Goal: Information Seeking & Learning: Learn about a topic

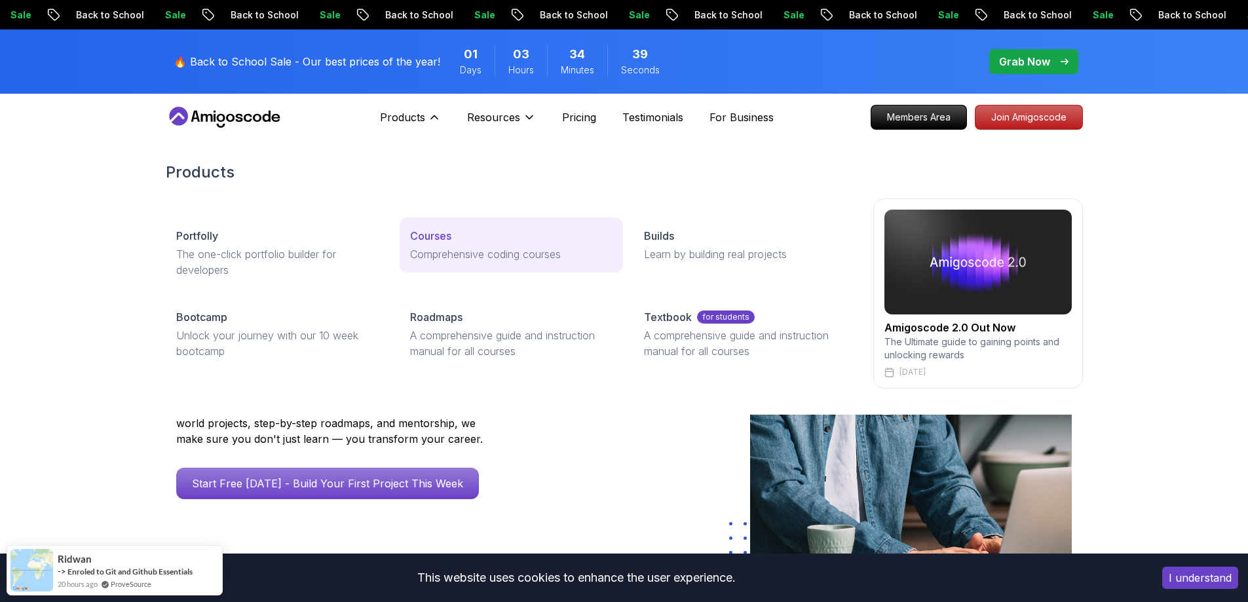
click at [458, 239] on div "Courses" at bounding box center [511, 236] width 202 height 16
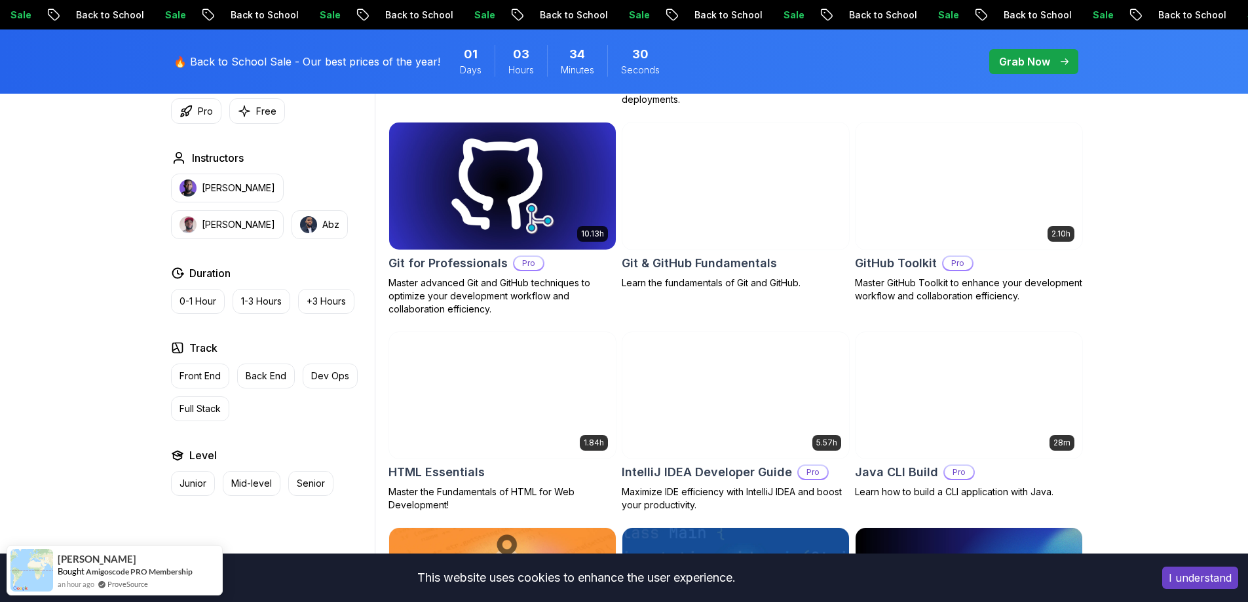
scroll to position [1441, 0]
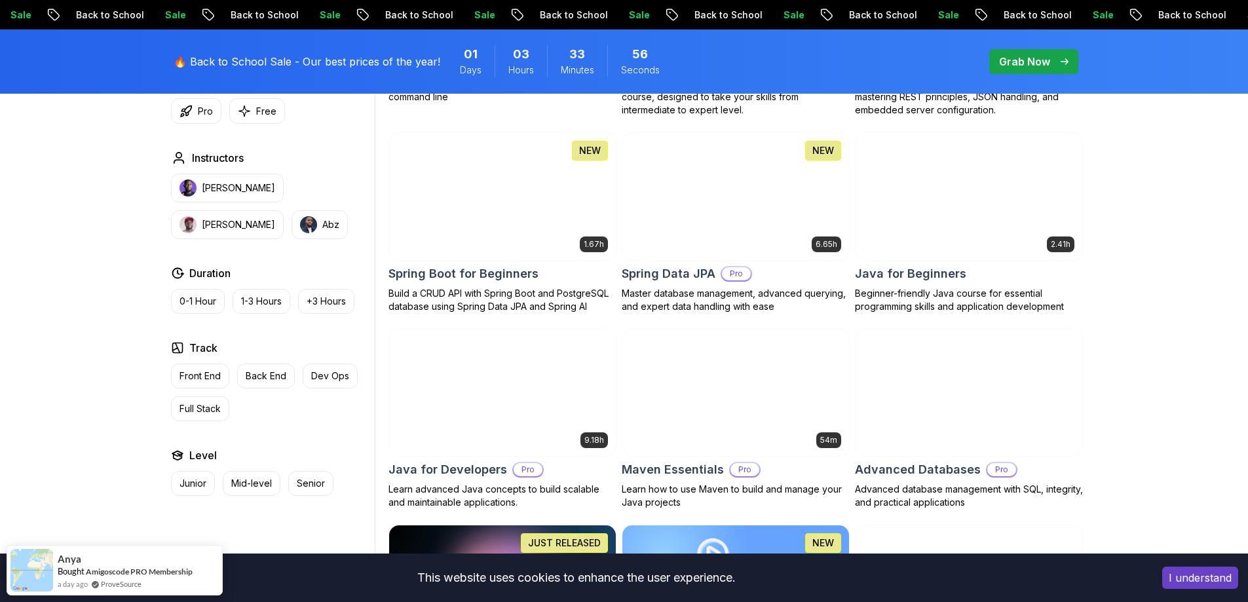
scroll to position [590, 0]
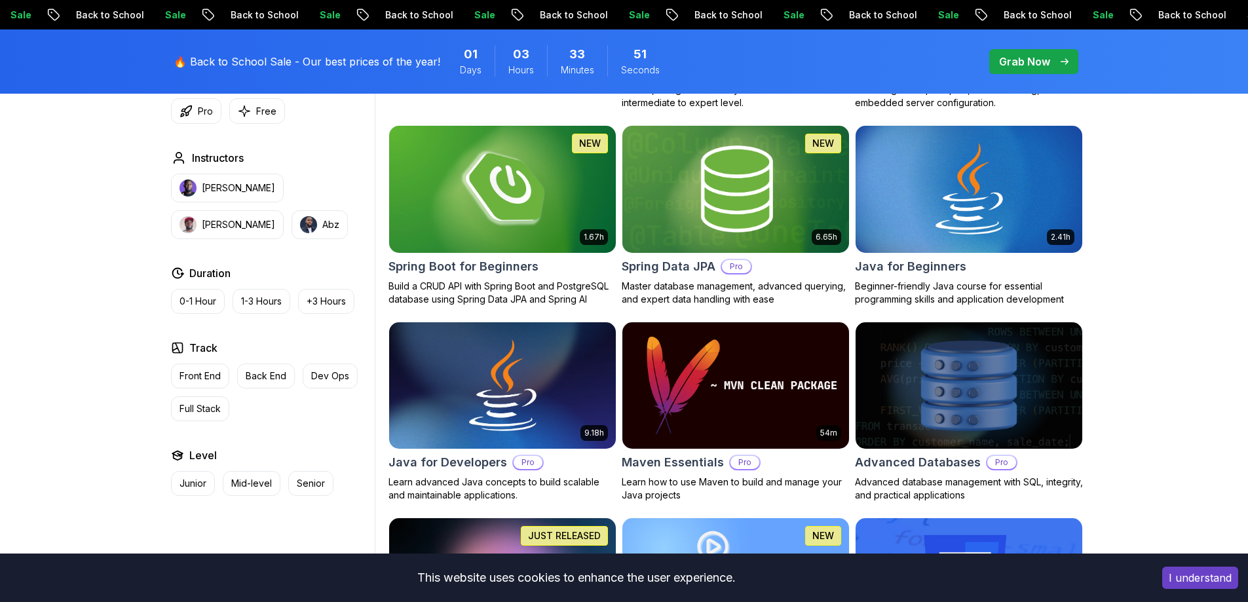
click at [1024, 365] on img at bounding box center [969, 385] width 238 height 133
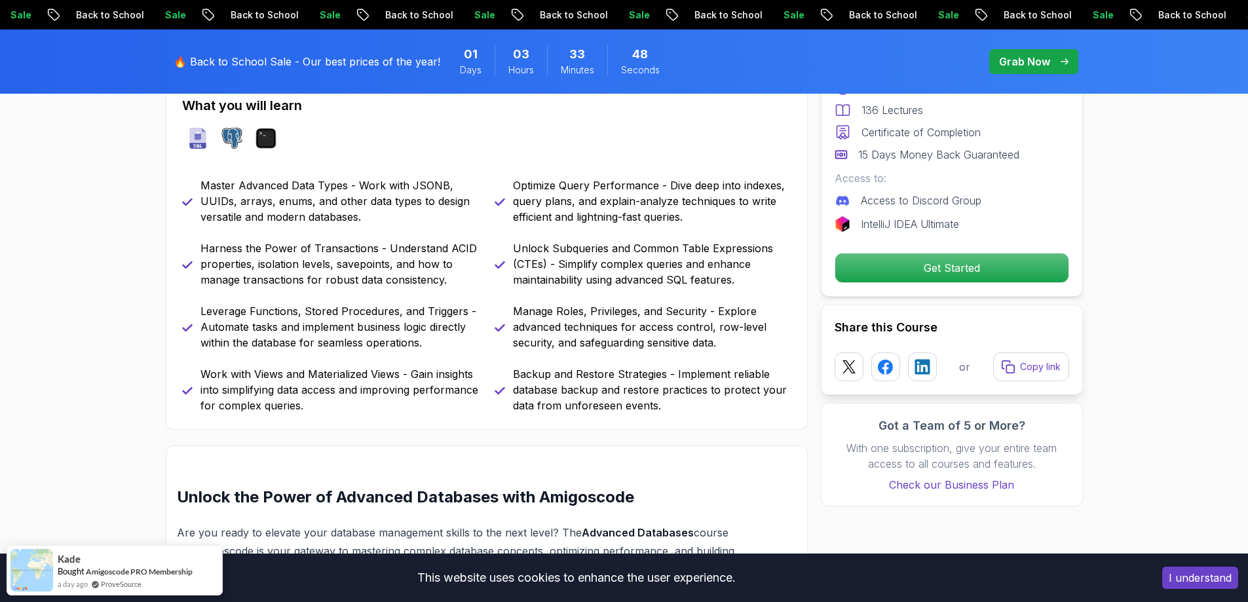
scroll to position [590, 0]
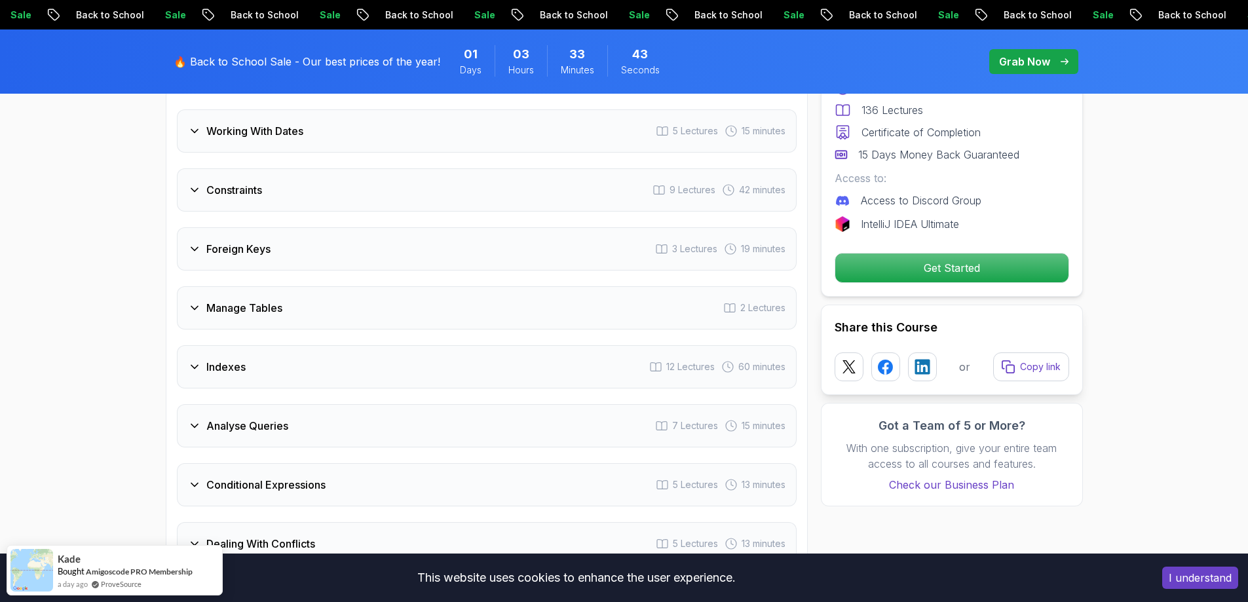
click at [464, 246] on div "Foreign Keys 3 Lectures 19 minutes" at bounding box center [487, 248] width 620 height 43
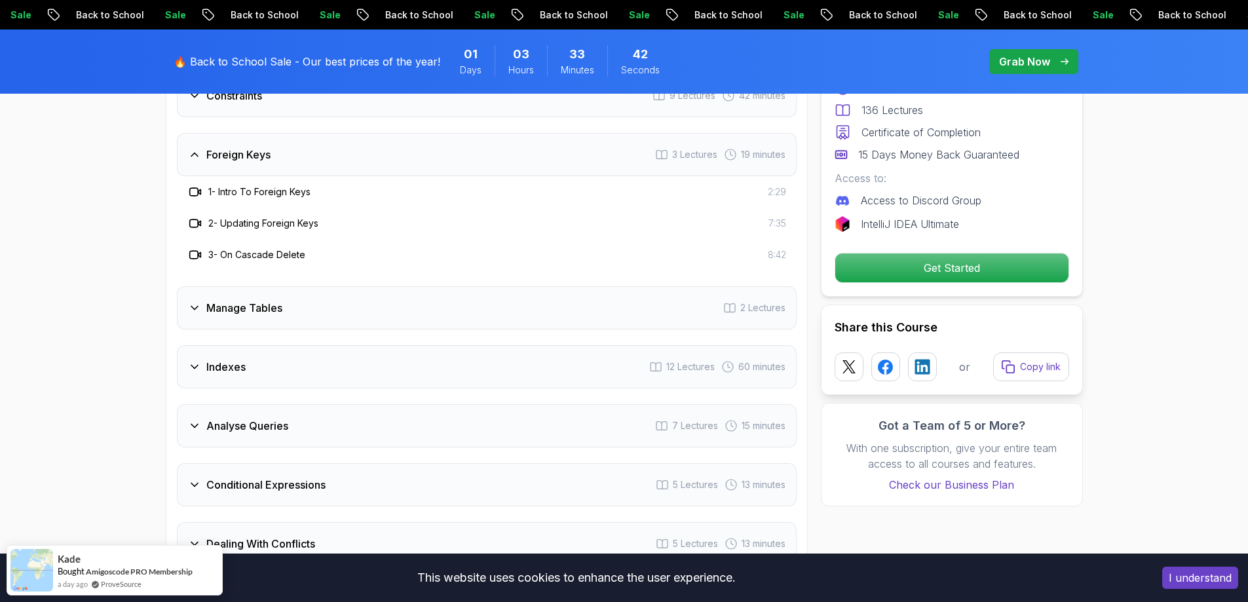
scroll to position [2133, 0]
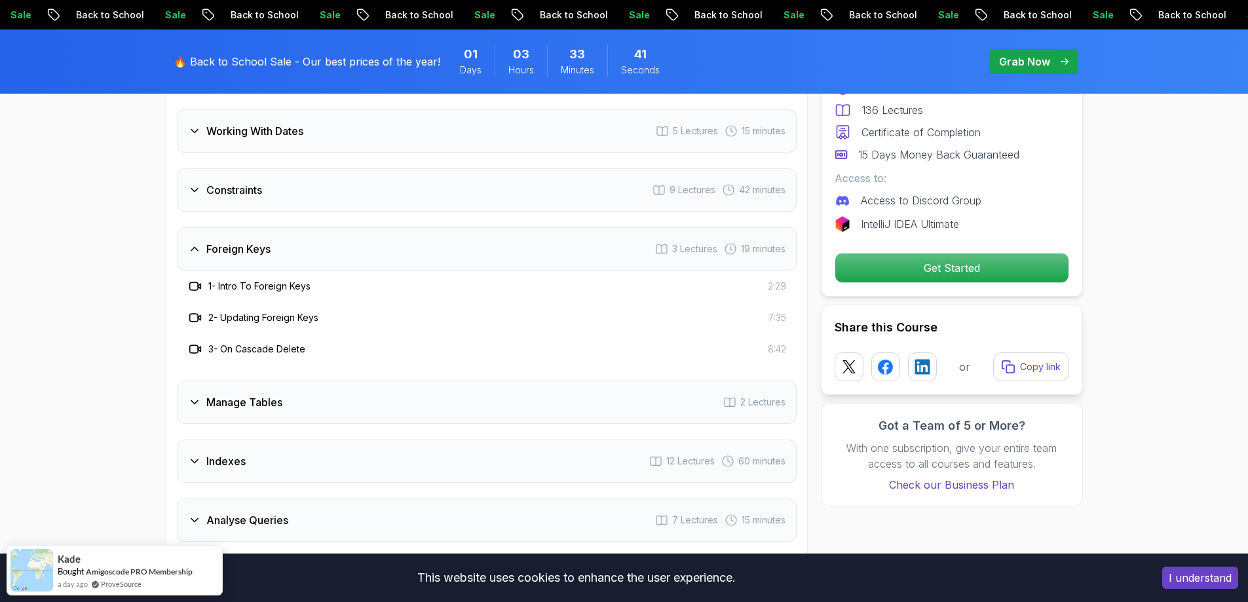
click at [464, 246] on div "Foreign Keys 3 Lectures 19 minutes" at bounding box center [487, 248] width 620 height 43
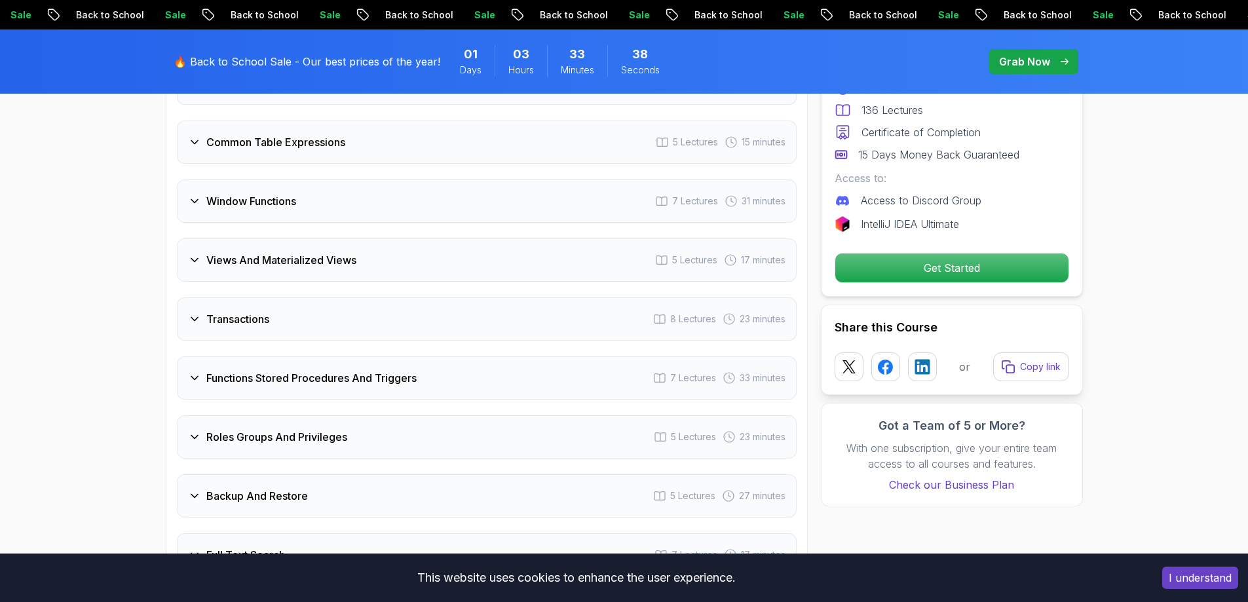
scroll to position [2657, 0]
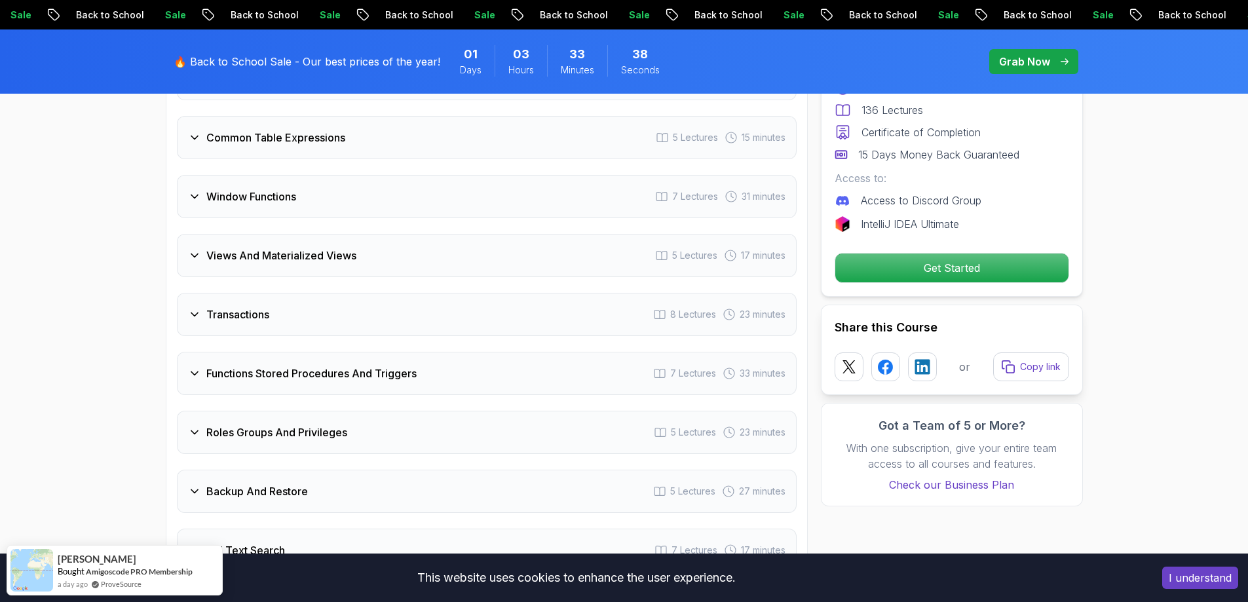
click at [476, 262] on div "Views And Materialized Views 5 Lectures 17 minutes" at bounding box center [487, 255] width 620 height 43
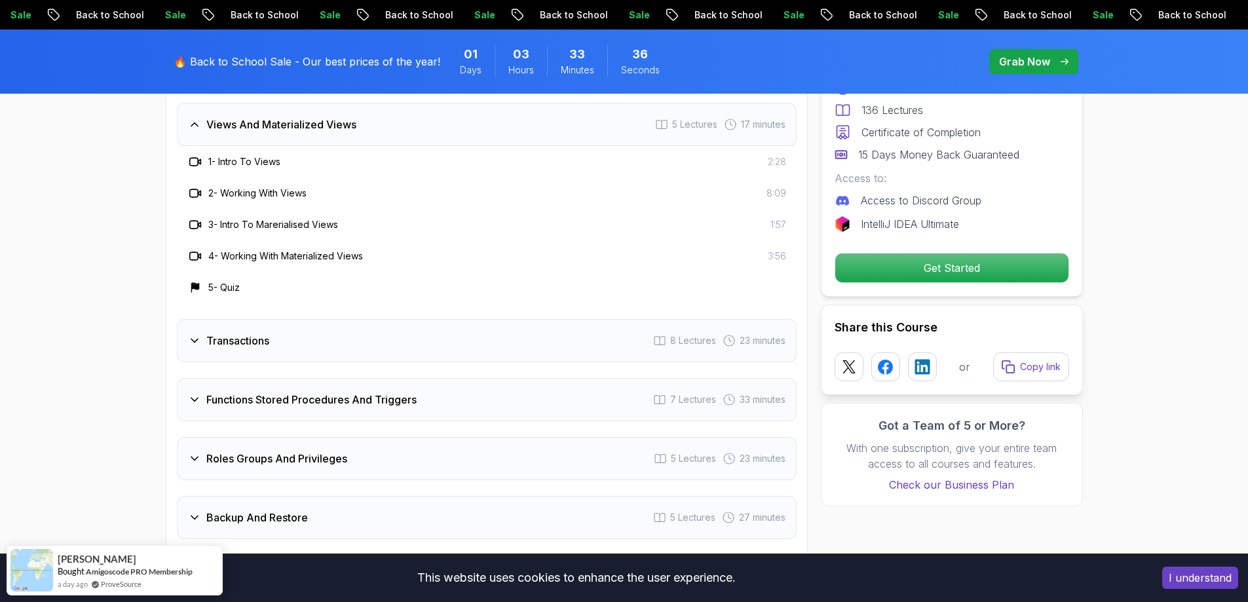
click at [503, 331] on div "Transactions 8 Lectures 23 minutes" at bounding box center [487, 340] width 620 height 43
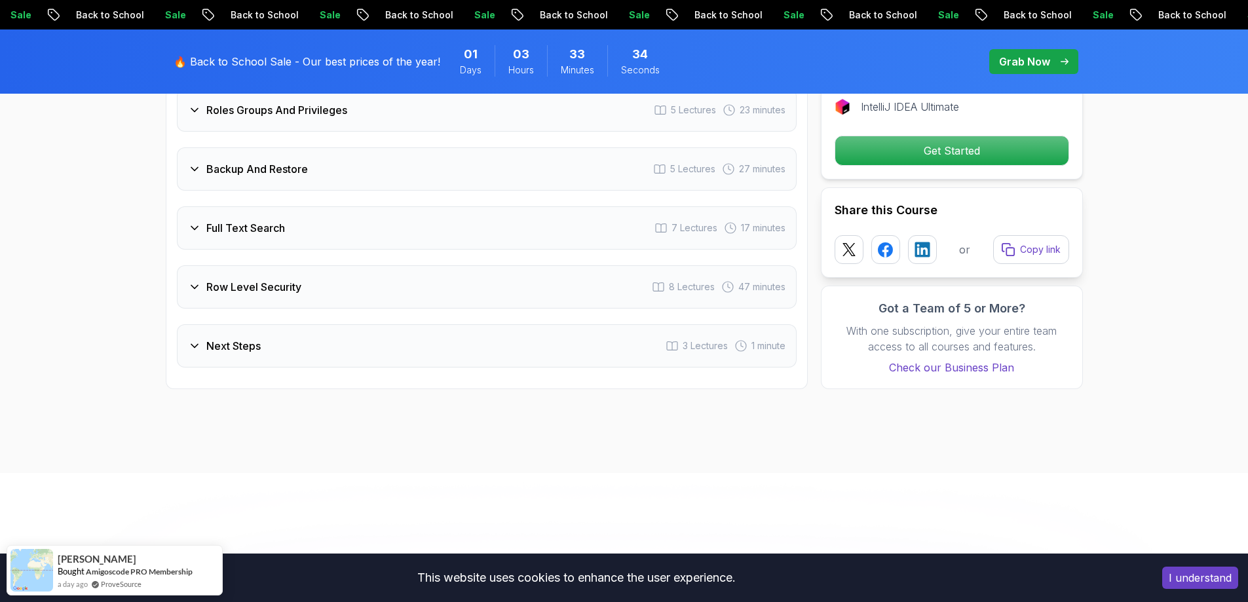
scroll to position [3312, 0]
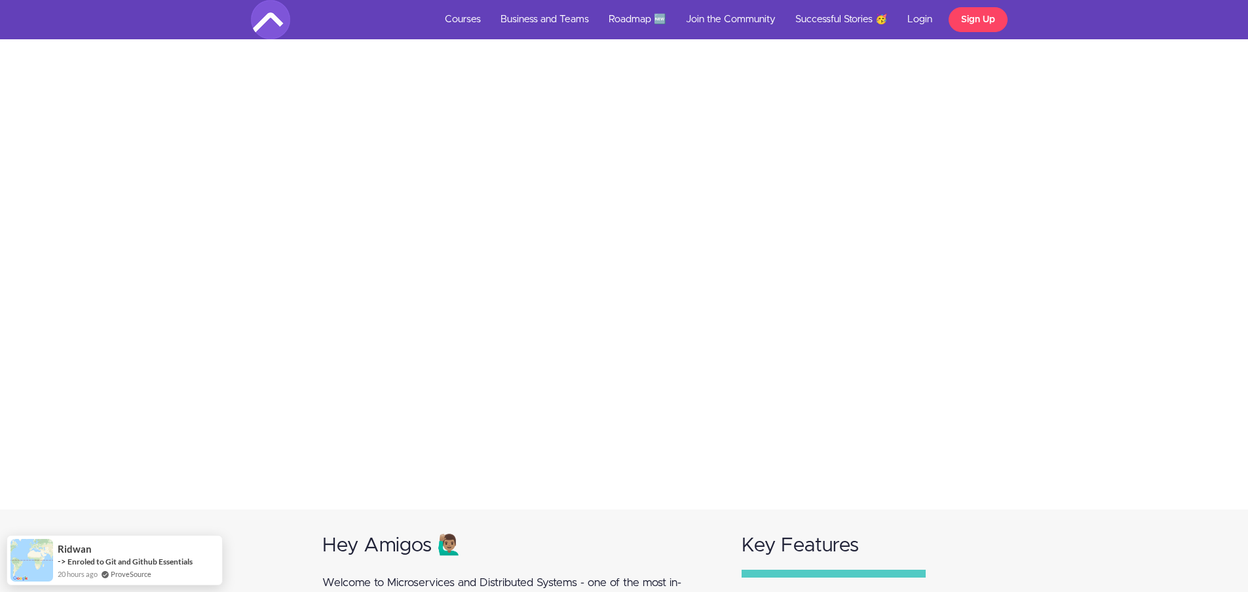
scroll to position [459, 0]
click at [1102, 261] on div "Stay Ahead of the Industry's Curve with Microservices Architecture Learn the Mo…" at bounding box center [624, 206] width 1268 height 540
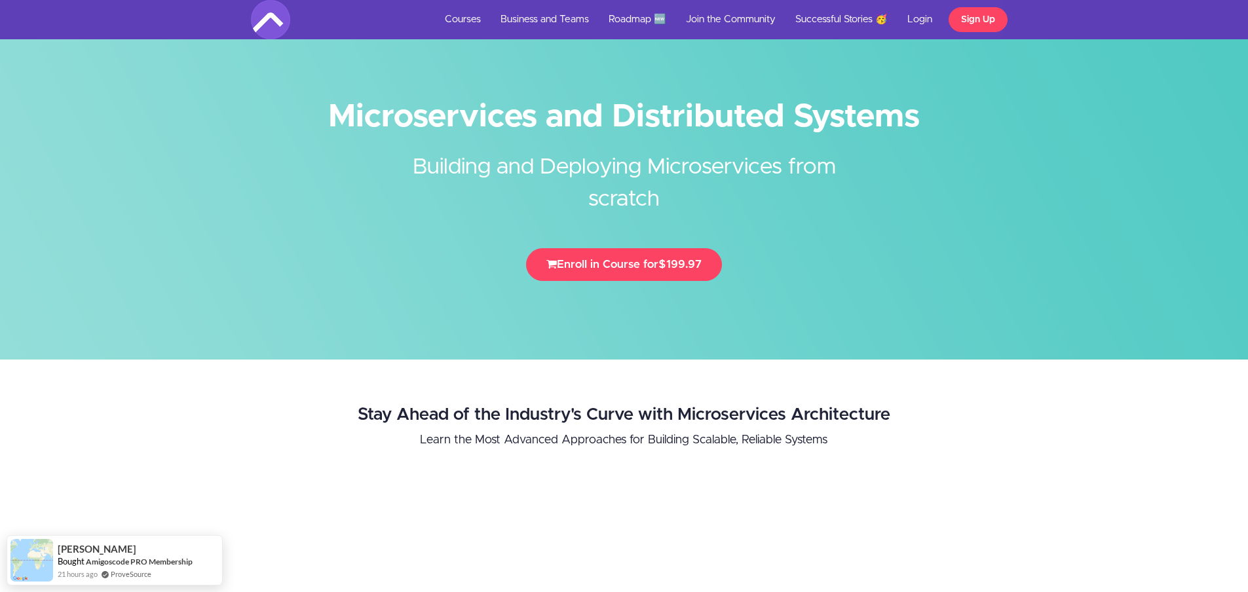
scroll to position [0, 0]
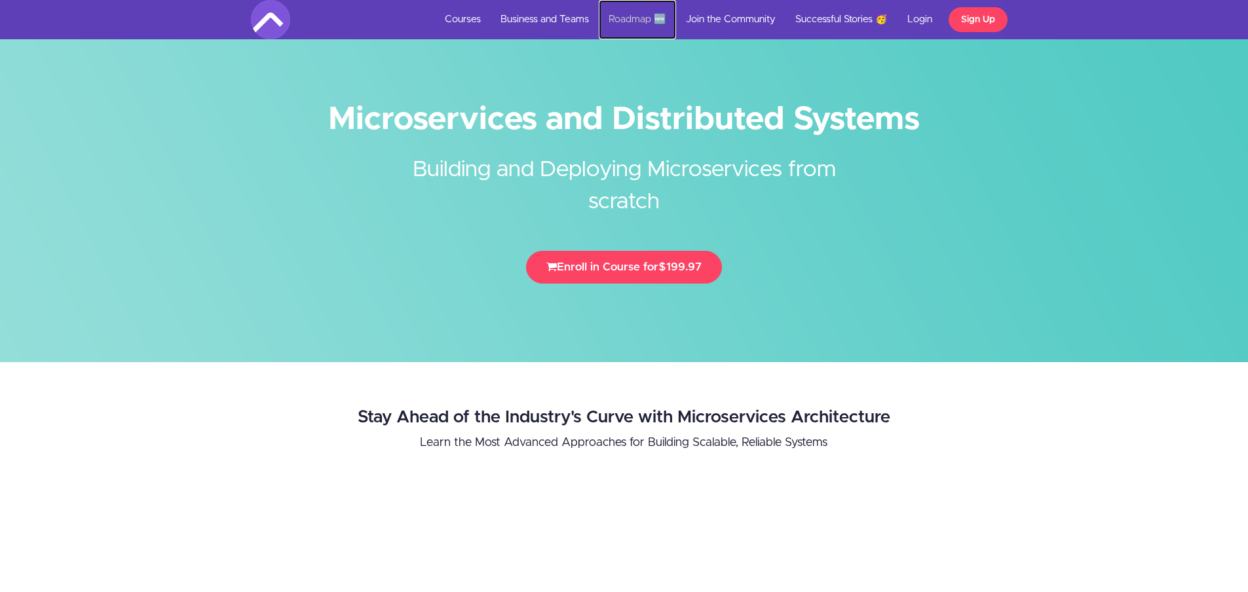
click at [619, 18] on link "Roadmap 🆕" at bounding box center [637, 19] width 77 height 39
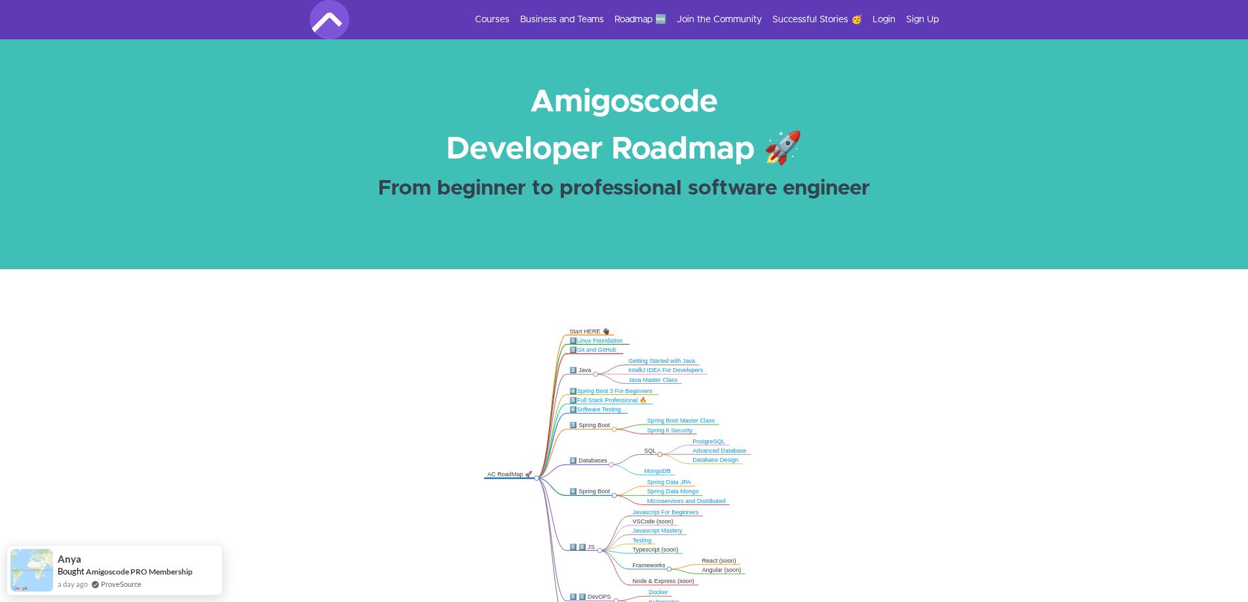
scroll to position [151, 0]
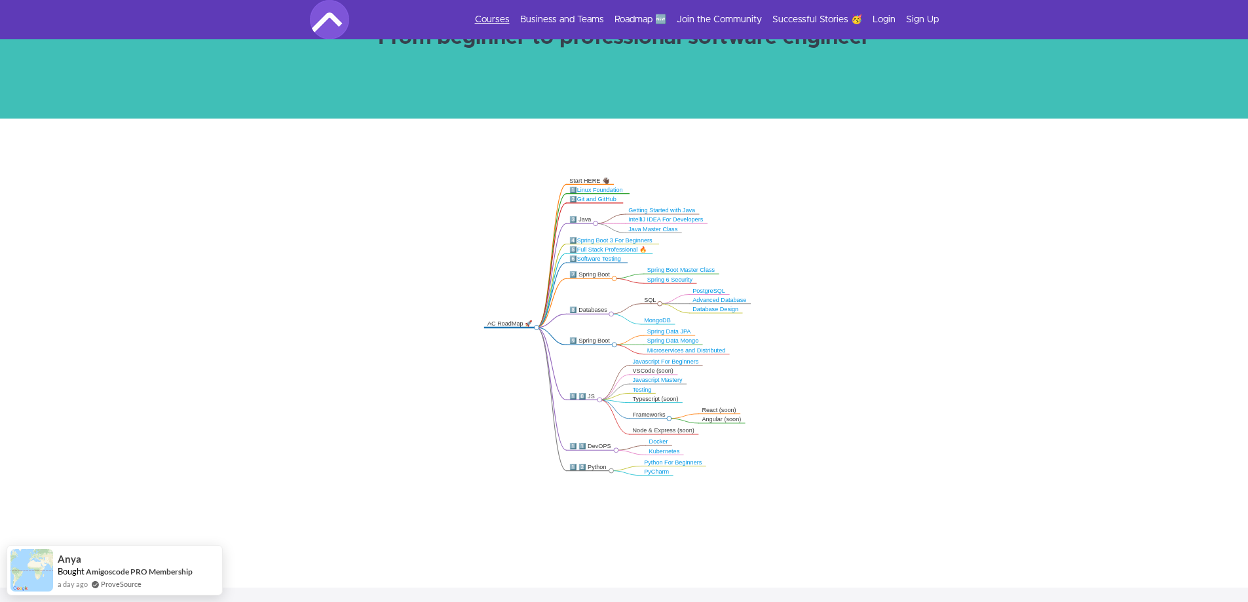
click at [503, 16] on link "Courses" at bounding box center [492, 19] width 35 height 13
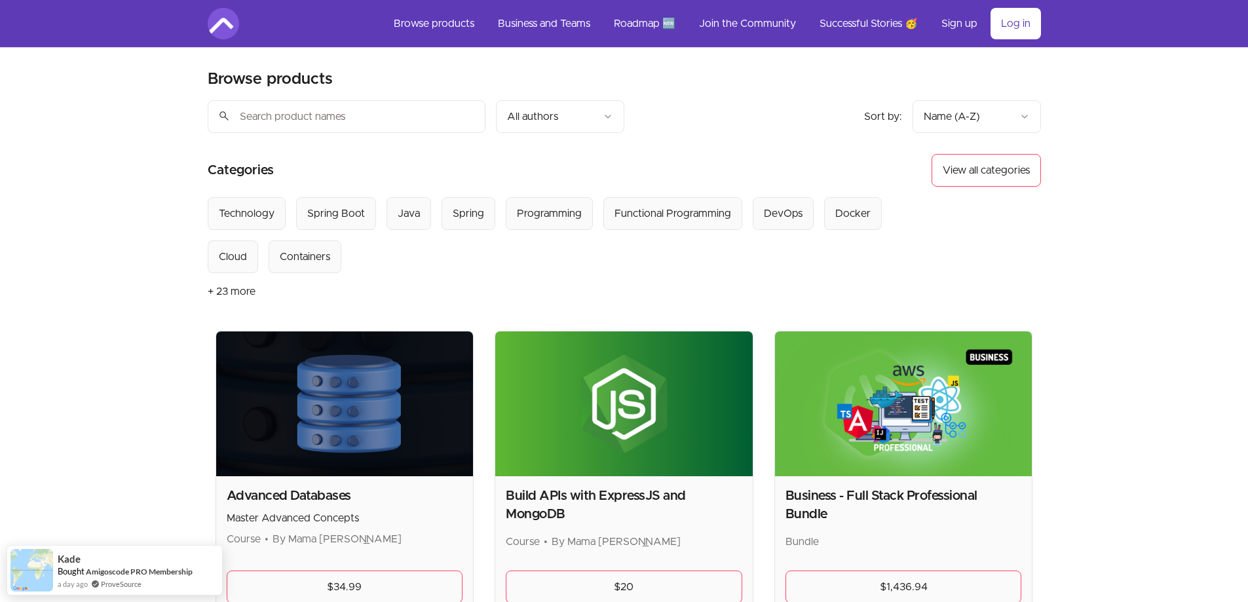
click at [229, 293] on button "+ 23 more" at bounding box center [232, 291] width 48 height 37
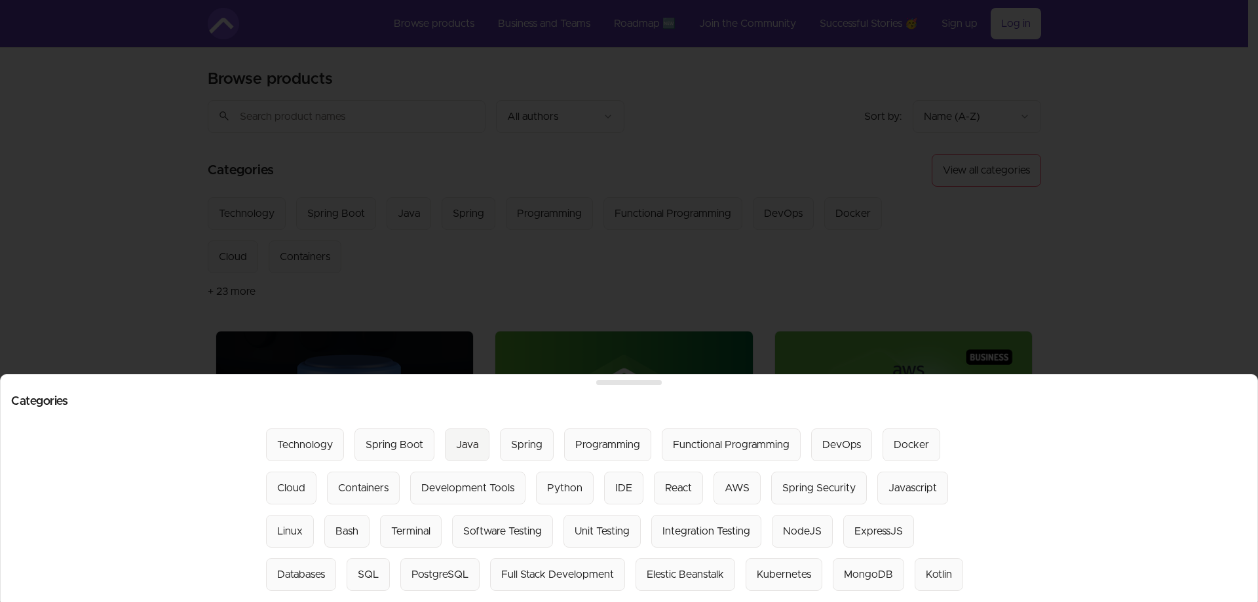
click at [457, 438] on div "Java" at bounding box center [467, 445] width 22 height 16
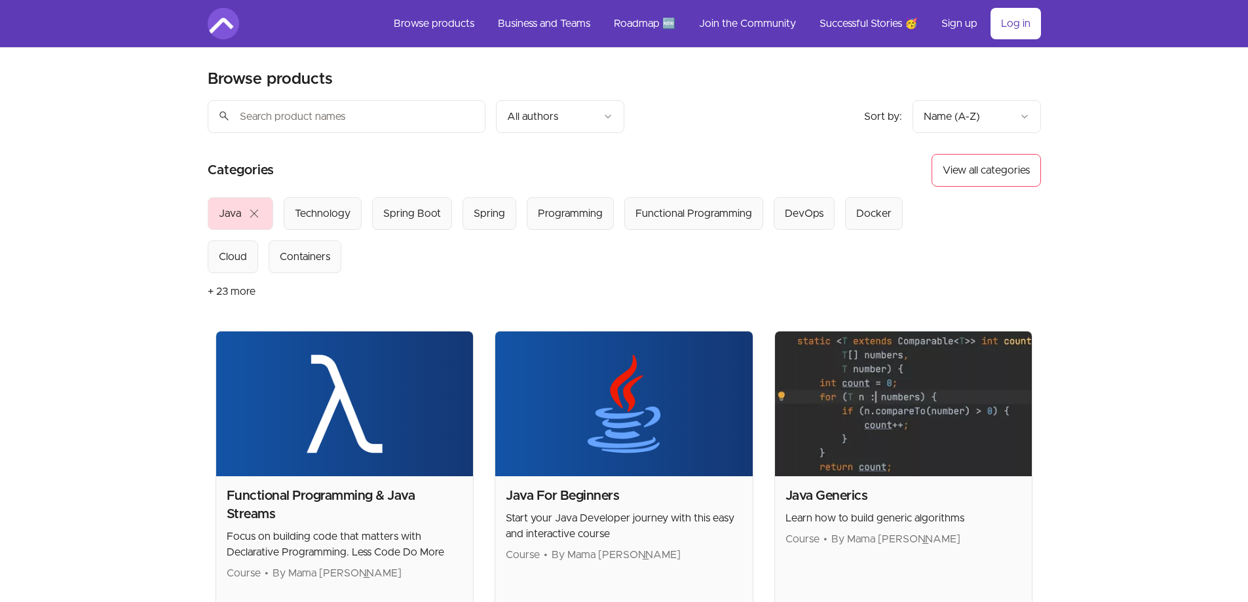
click at [259, 206] on span "close" at bounding box center [254, 214] width 16 height 16
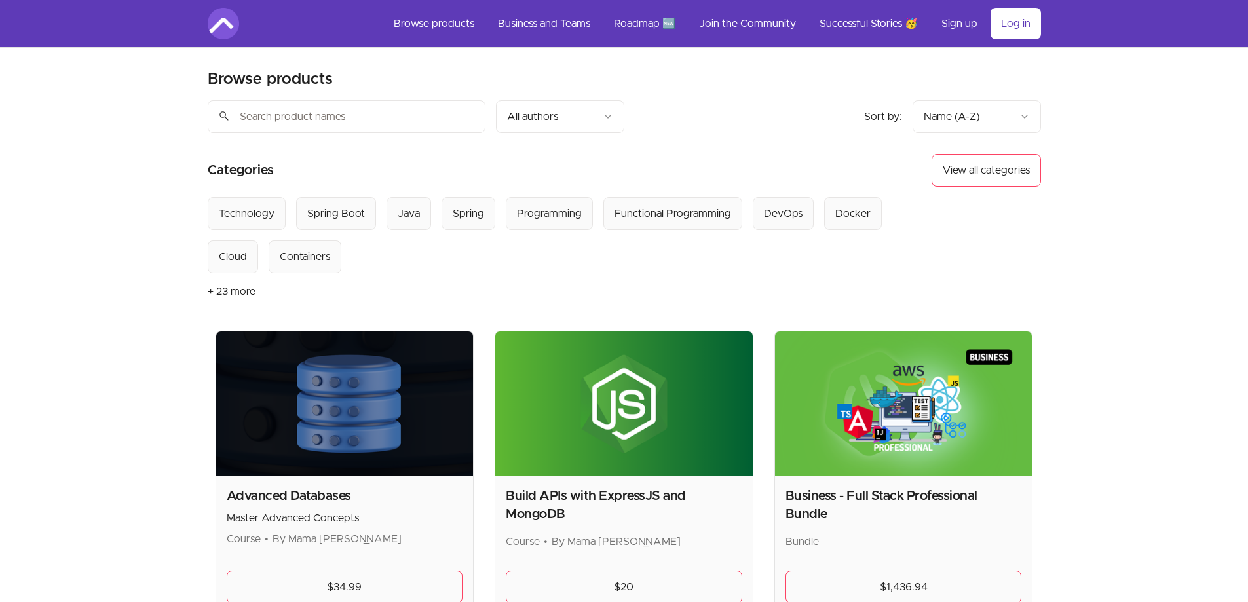
click at [461, 115] on input "search" at bounding box center [347, 116] width 278 height 33
type input "golang"
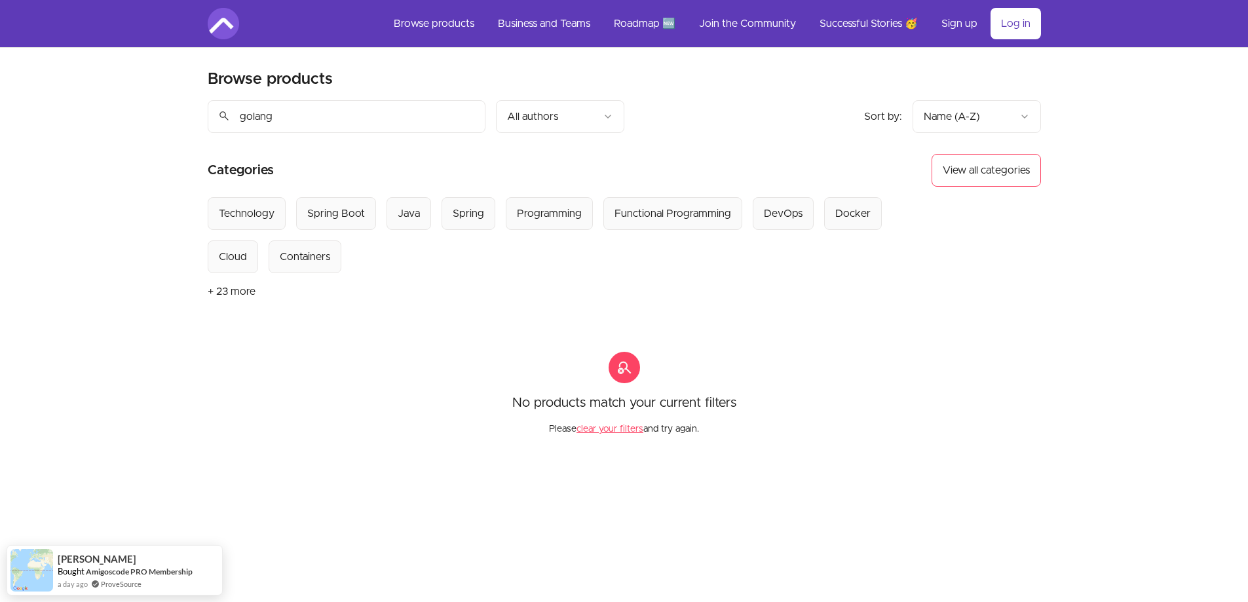
click at [347, 109] on input "golang" at bounding box center [347, 116] width 278 height 33
click at [466, 113] on input "golang" at bounding box center [347, 116] width 278 height 33
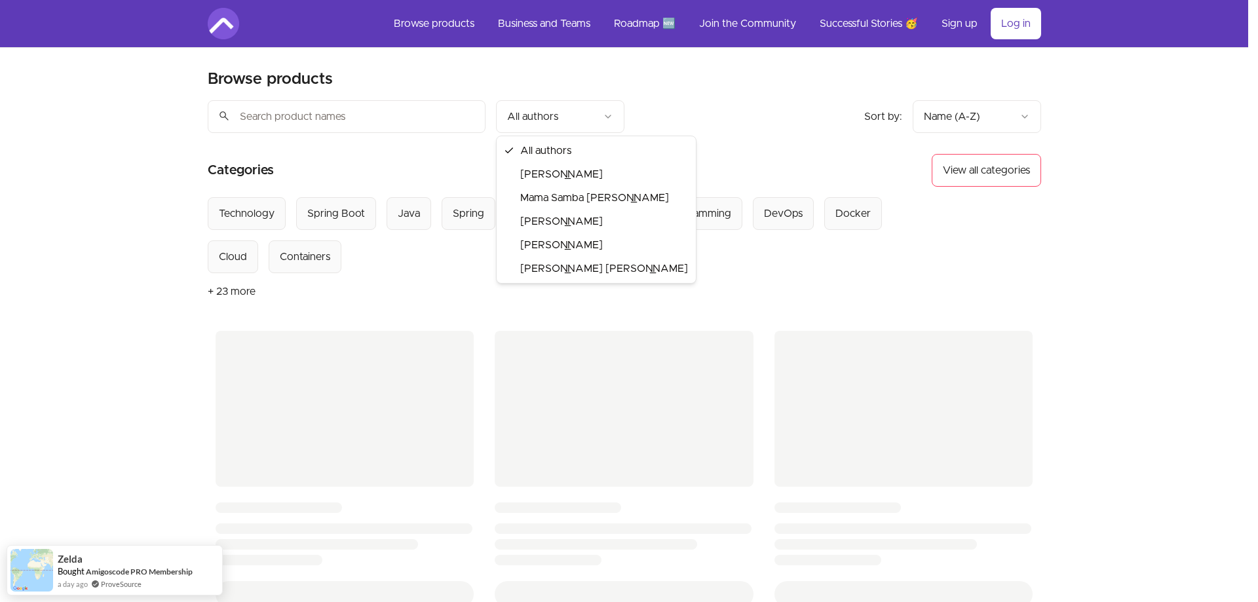
click at [579, 120] on html "Skip to main content Main menu Includes navigation links and user settings Brow…" at bounding box center [629, 544] width 1258 height 1089
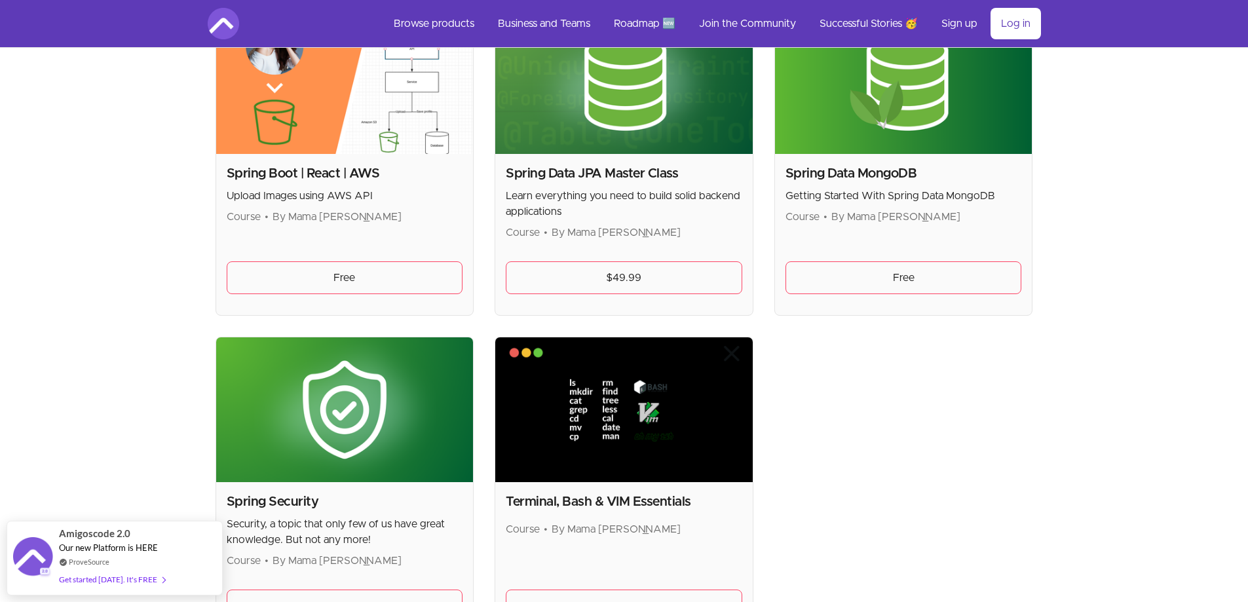
scroll to position [3079, 0]
